Goal: Task Accomplishment & Management: Manage account settings

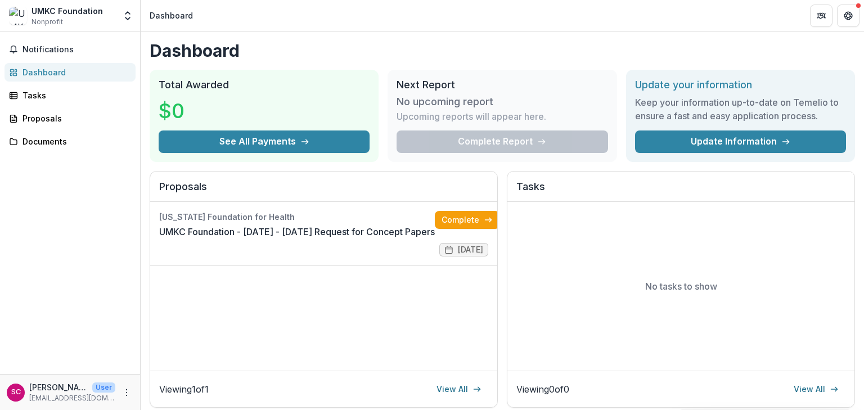
click at [38, 259] on div "Notifications Dashboard Tasks Proposals Documents" at bounding box center [70, 202] width 140 height 342
click at [34, 202] on div "Notifications Dashboard Tasks Proposals Documents" at bounding box center [70, 202] width 140 height 342
click at [850, 15] on icon "Get Help" at bounding box center [847, 15] width 9 height 9
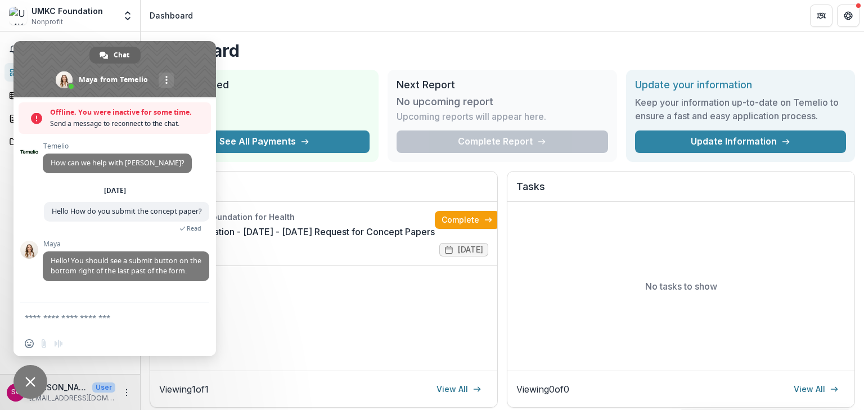
scroll to position [13, 0]
click at [26, 377] on span "Close chat" at bounding box center [30, 382] width 10 height 10
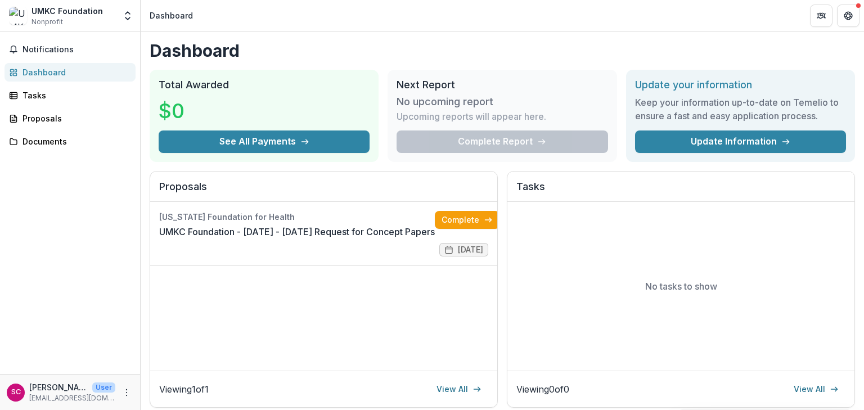
click at [323, 37] on div "Dashboard Total Awarded $0 See All Payments Next Report No upcoming report Upco…" at bounding box center [502, 372] width 723 height 683
drag, startPoint x: 53, startPoint y: 184, endPoint x: 48, endPoint y: 206, distance: 23.1
click at [52, 188] on div "Notifications Dashboard Tasks Proposals Documents" at bounding box center [70, 202] width 140 height 342
click at [64, 393] on p "[EMAIL_ADDRESS][DOMAIN_NAME]" at bounding box center [72, 398] width 86 height 10
click at [127, 394] on icon "More" at bounding box center [126, 392] width 9 height 9
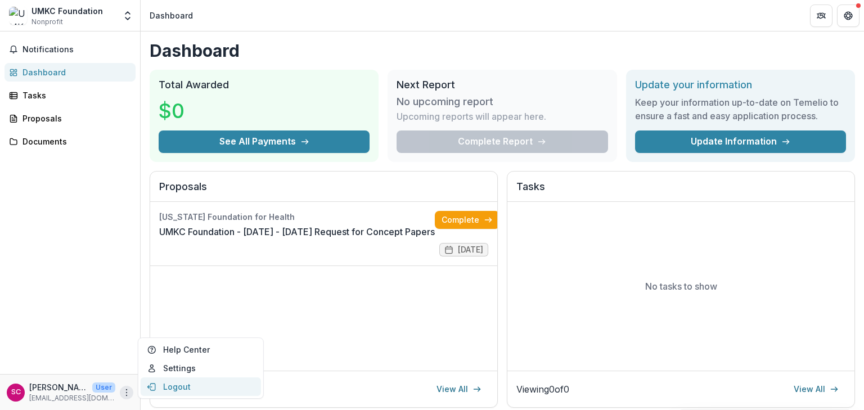
click at [173, 388] on button "Logout" at bounding box center [201, 386] width 120 height 19
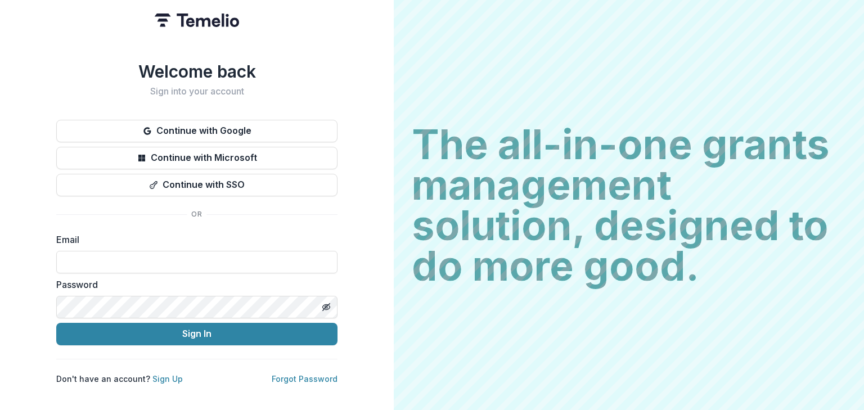
drag, startPoint x: 791, startPoint y: 0, endPoint x: 475, endPoint y: 58, distance: 321.9
click at [475, 58] on div "The all-in-one grants management solution, designed to do more good. The all-in…" at bounding box center [629, 205] width 470 height 410
